Goal: Navigation & Orientation: Find specific page/section

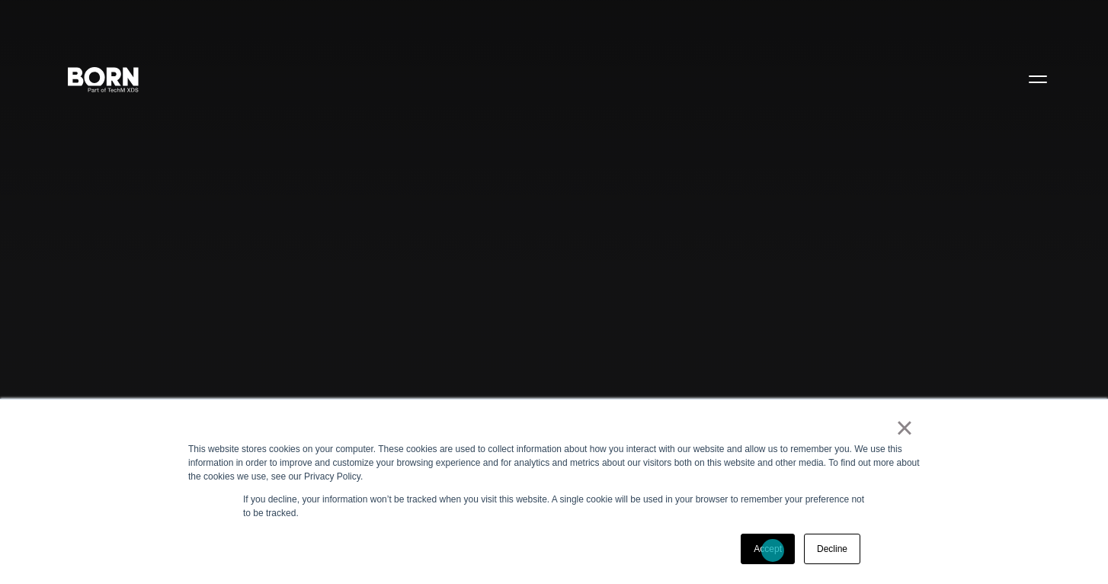
click at [773, 550] on link "Accept" at bounding box center [768, 549] width 54 height 30
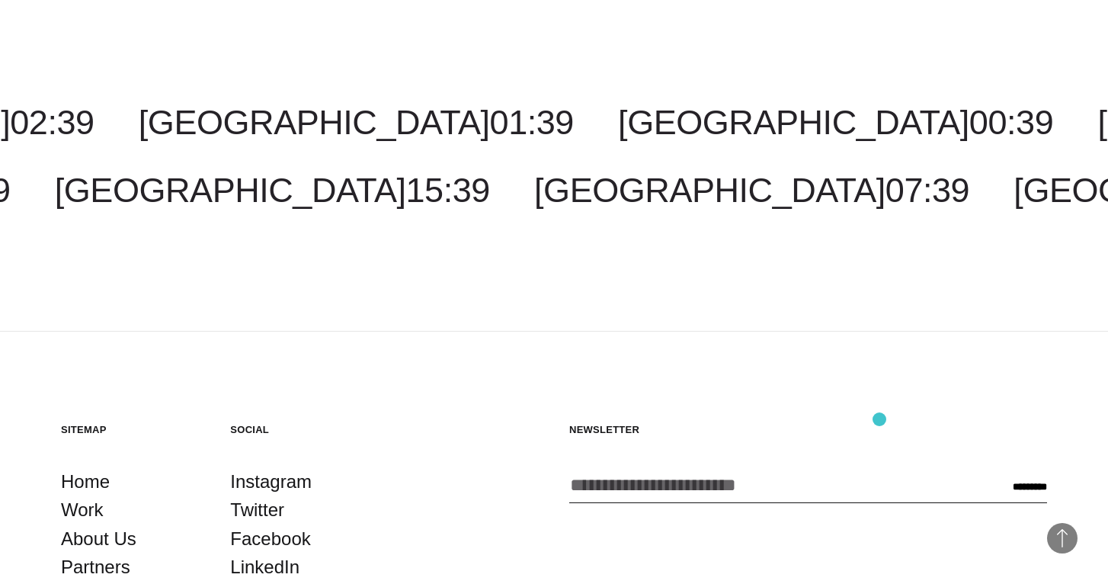
scroll to position [4177, 0]
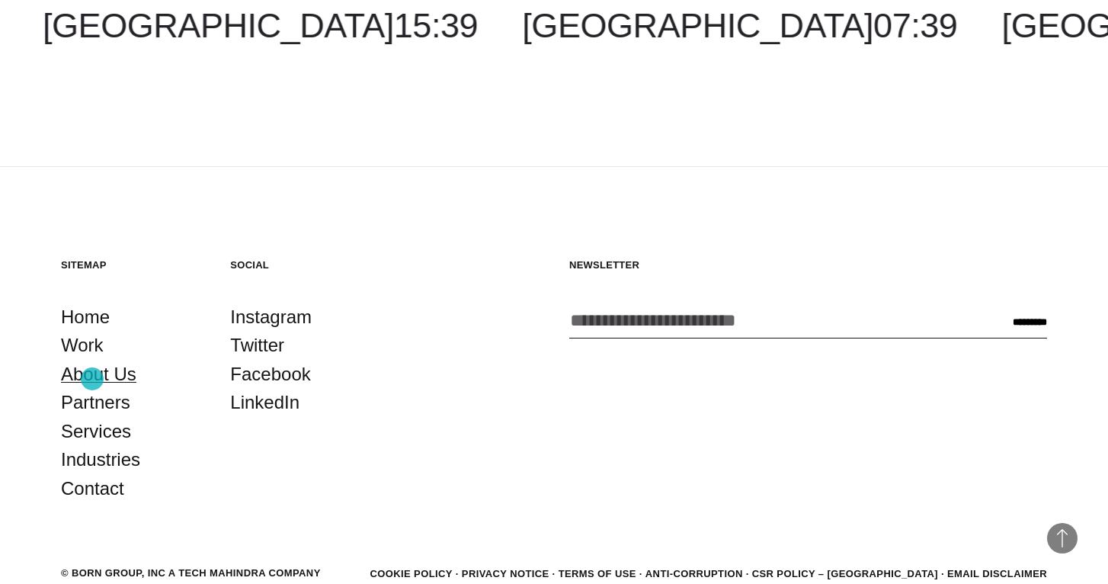
click at [92, 379] on link "About Us" at bounding box center [98, 374] width 75 height 29
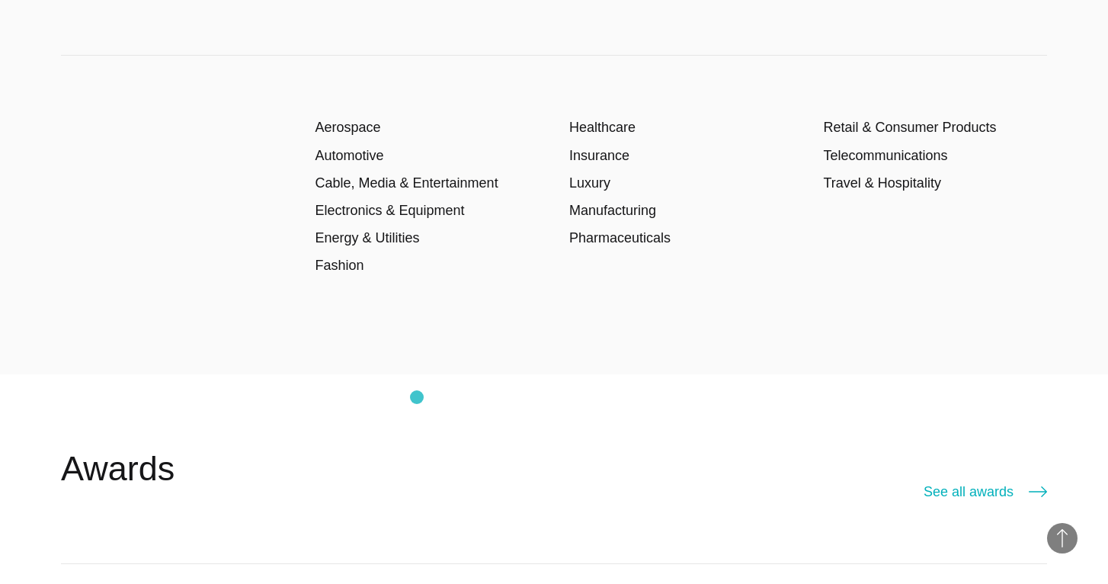
scroll to position [2364, 0]
